Goal: Feedback & Contribution: Leave review/rating

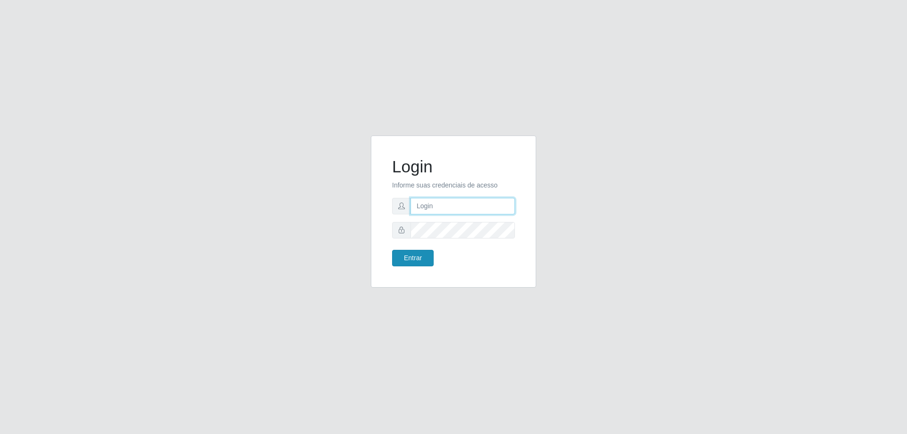
type input "[EMAIL_ADDRESS][DOMAIN_NAME]"
click at [408, 252] on button "Entrar" at bounding box center [413, 258] width 42 height 17
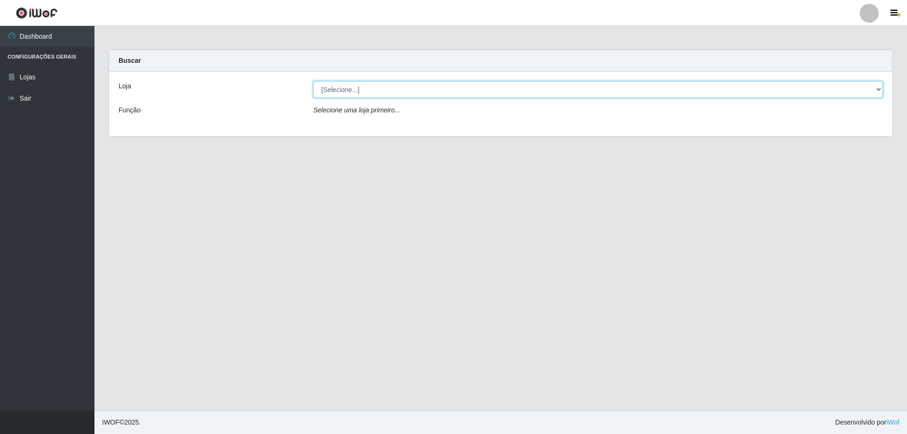
click at [360, 90] on select "[Selecione...] SuperShow Bis - [GEOGRAPHIC_DATA]" at bounding box center [598, 89] width 570 height 17
select select "59"
click at [313, 81] on select "[Selecione...] SuperShow Bis - [GEOGRAPHIC_DATA]" at bounding box center [598, 89] width 570 height 17
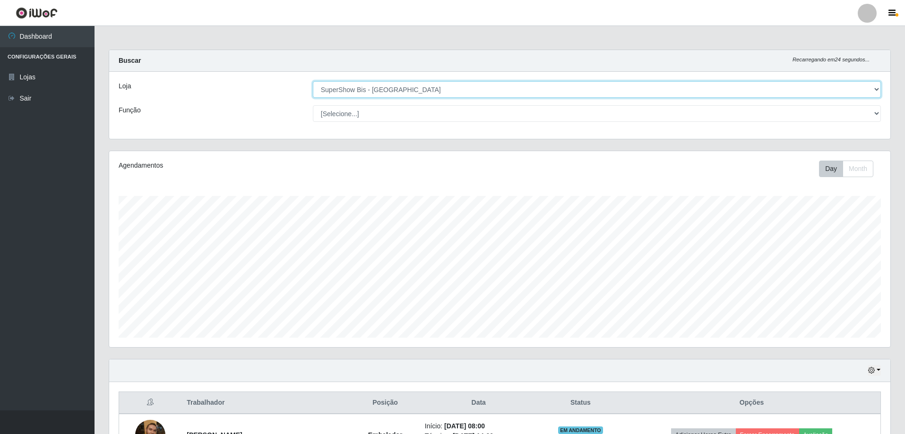
scroll to position [193, 0]
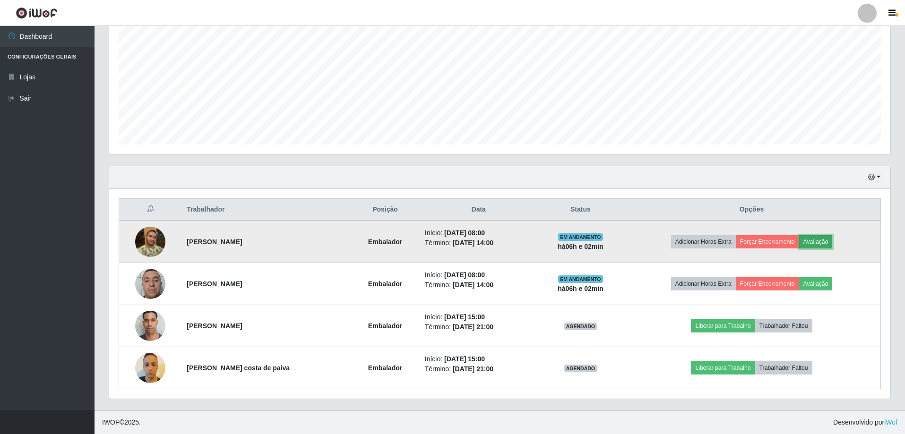
click at [823, 241] on button "Avaliação" at bounding box center [816, 241] width 34 height 13
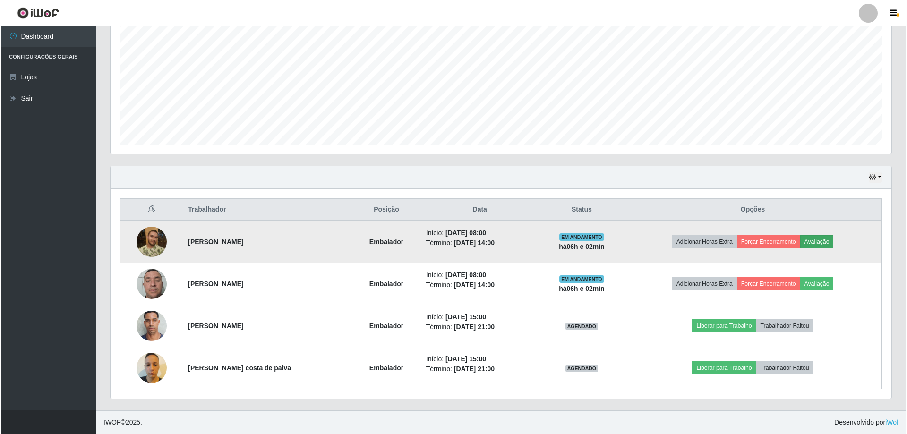
scroll to position [196, 776]
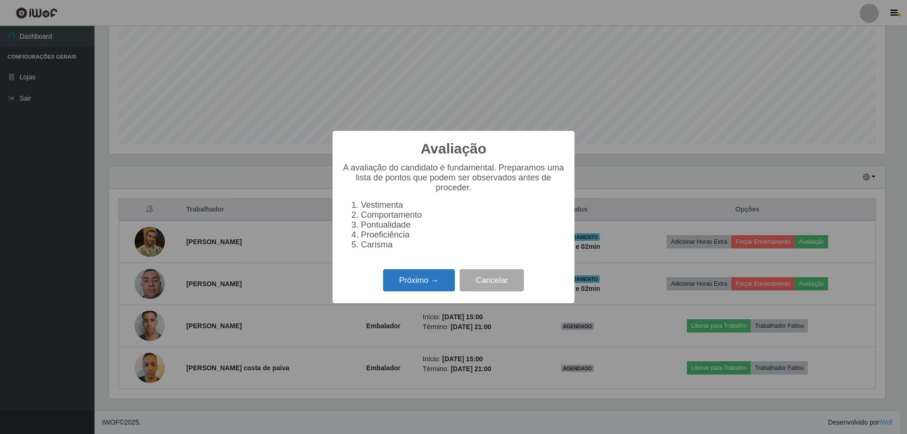
click at [425, 287] on button "Próximo →" at bounding box center [419, 280] width 72 height 22
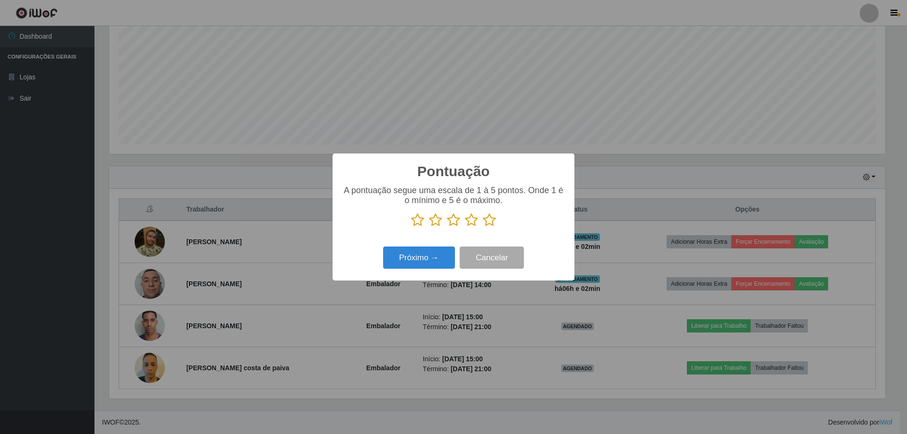
scroll to position [472285, 471705]
click at [485, 223] on icon at bounding box center [489, 220] width 13 height 14
click at [483, 227] on input "radio" at bounding box center [483, 227] width 0 height 0
click at [425, 256] on button "Próximo →" at bounding box center [419, 258] width 72 height 22
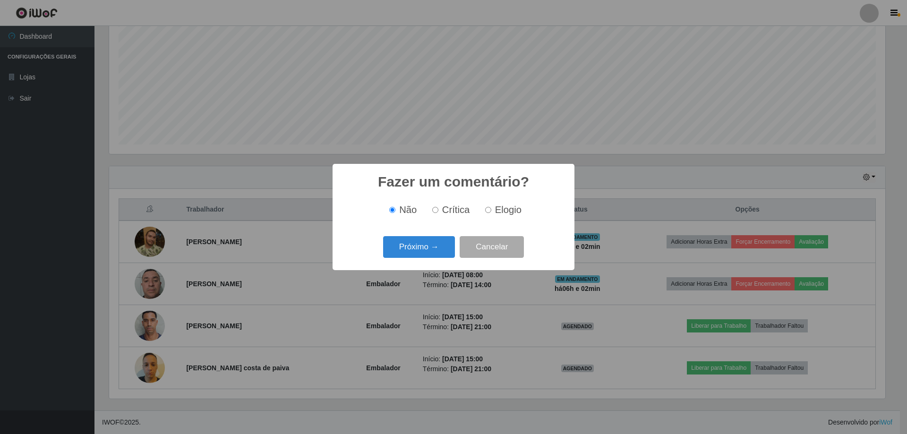
click at [486, 212] on input "Elogio" at bounding box center [488, 210] width 6 height 6
radio input "true"
click at [418, 248] on button "Próximo →" at bounding box center [419, 247] width 72 height 22
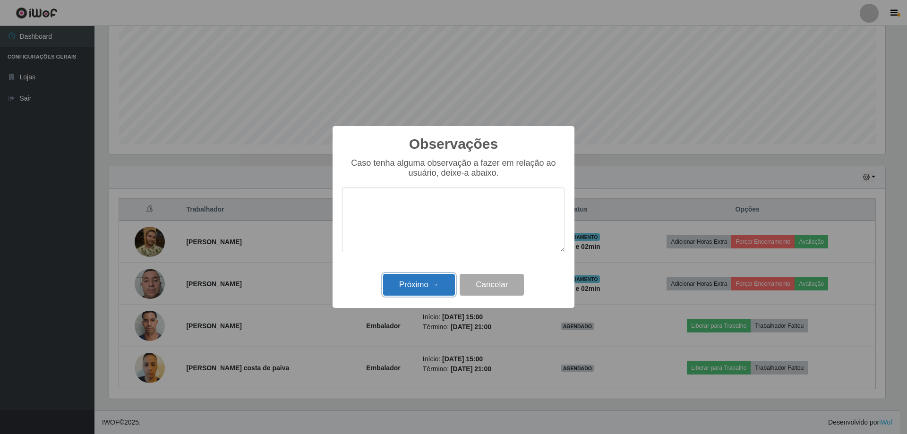
click at [430, 284] on button "Próximo →" at bounding box center [419, 285] width 72 height 22
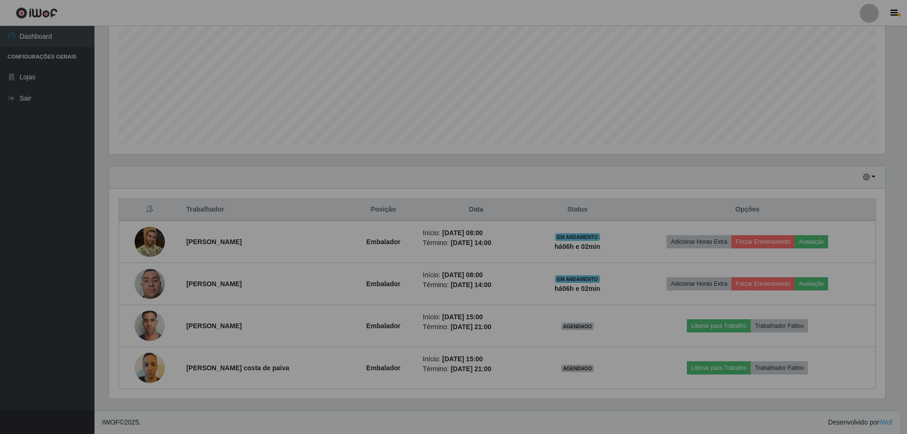
scroll to position [196, 781]
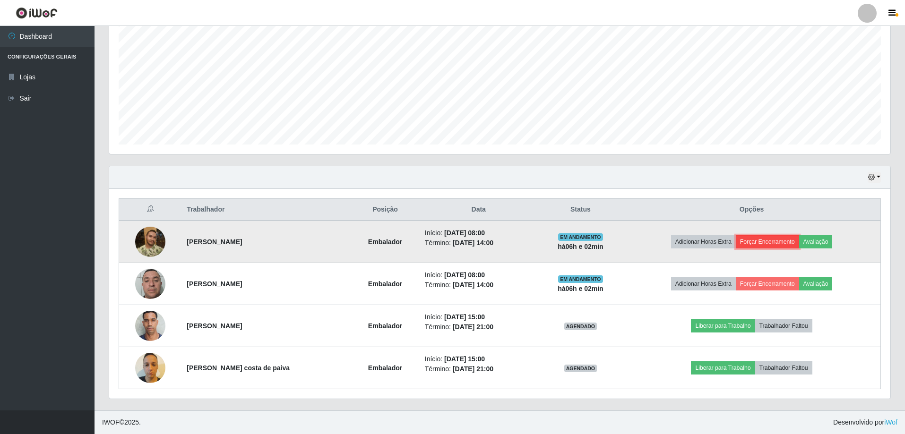
click at [774, 242] on button "Forçar Encerramento" at bounding box center [767, 241] width 63 height 13
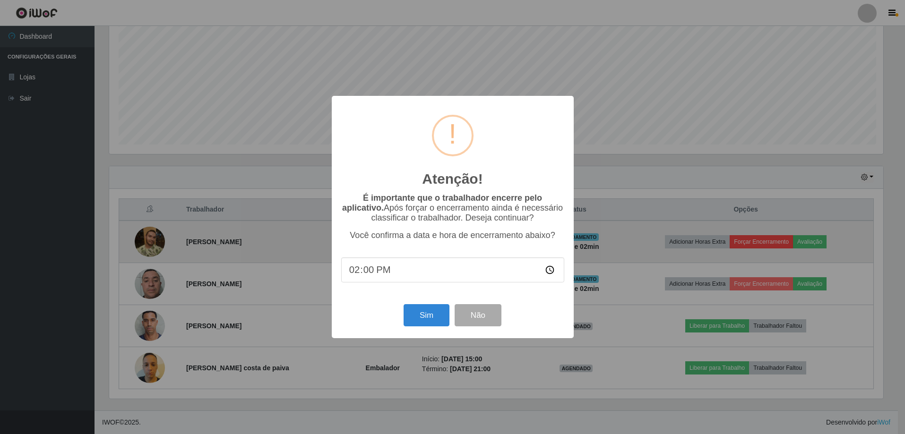
scroll to position [196, 776]
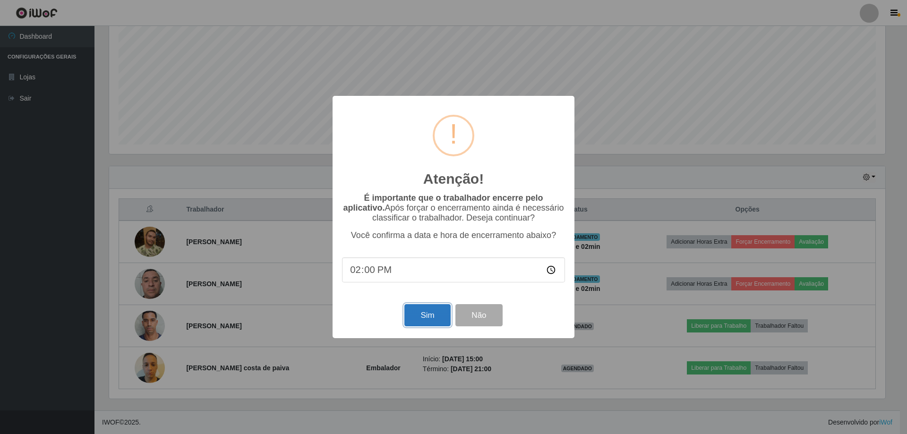
click at [431, 317] on button "Sim" at bounding box center [427, 315] width 46 height 22
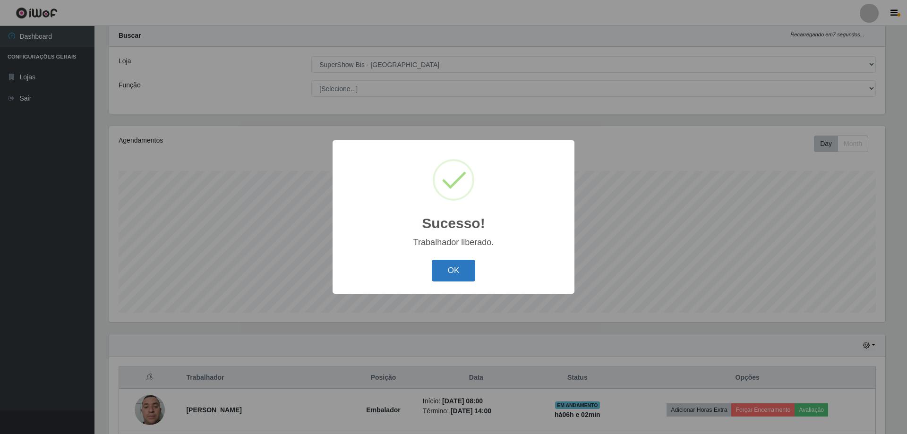
click at [453, 272] on button "OK" at bounding box center [454, 271] width 44 height 22
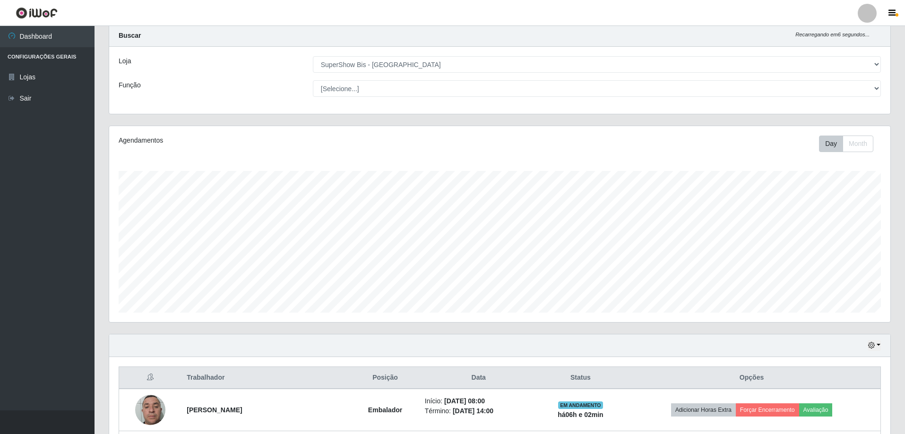
scroll to position [151, 0]
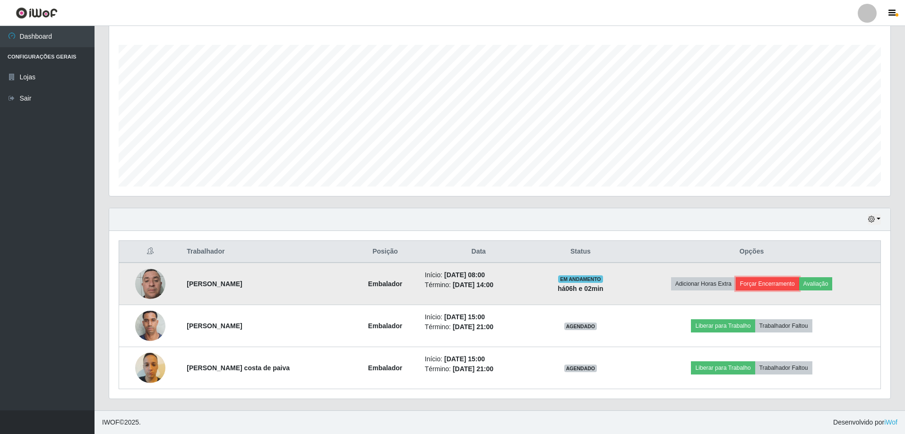
click at [777, 284] on button "Forçar Encerramento" at bounding box center [767, 283] width 63 height 13
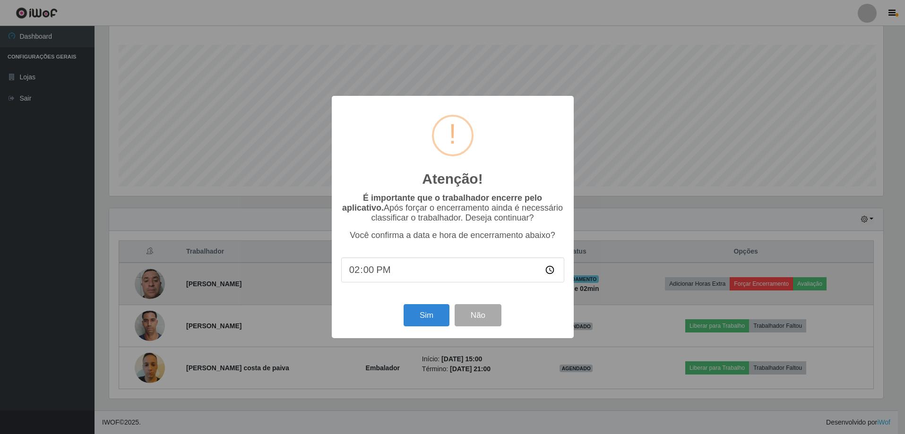
scroll to position [196, 776]
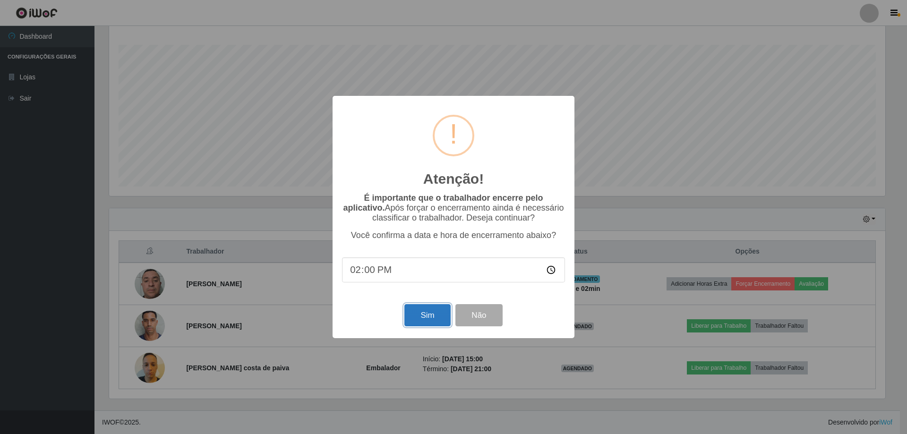
click at [438, 318] on button "Sim" at bounding box center [427, 315] width 46 height 22
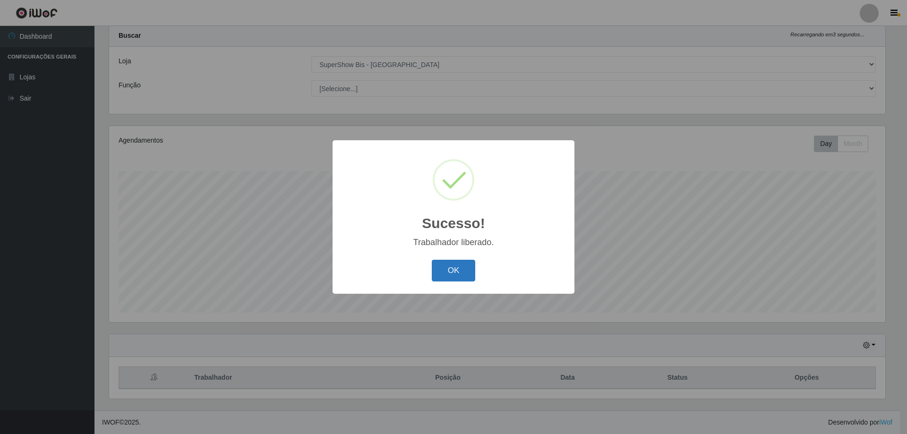
click at [462, 272] on button "OK" at bounding box center [454, 271] width 44 height 22
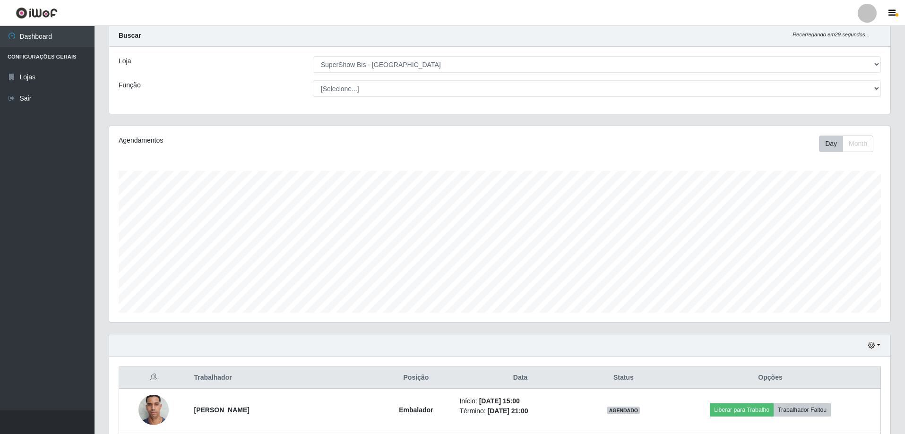
scroll to position [0, 0]
